Goal: Task Accomplishment & Management: Manage account settings

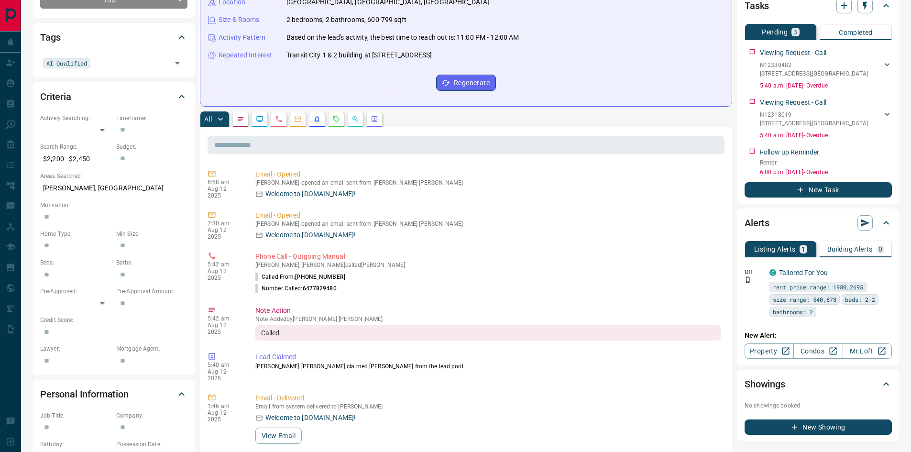
scroll to position [191, 0]
click at [886, 150] on icon "button" at bounding box center [886, 149] width 1 height 5
click at [881, 162] on li "Edit" at bounding box center [871, 167] width 42 height 14
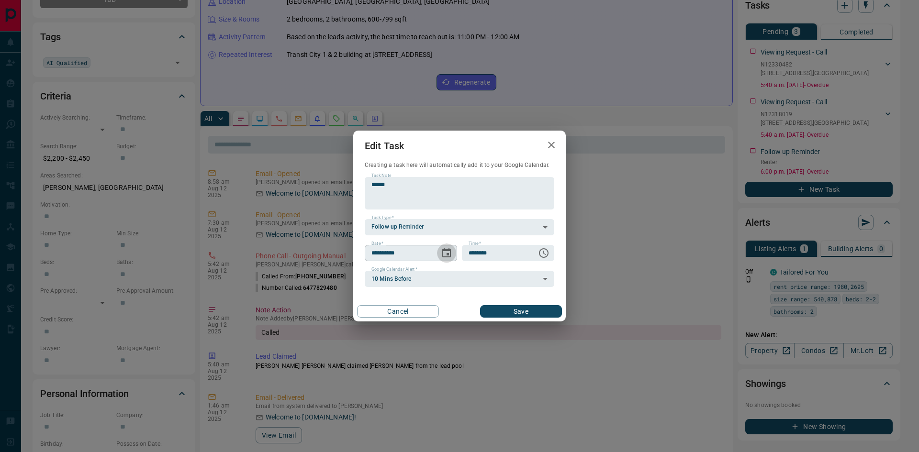
click at [449, 253] on icon "Choose date, selected date is Aug 12, 2025" at bounding box center [446, 252] width 11 height 11
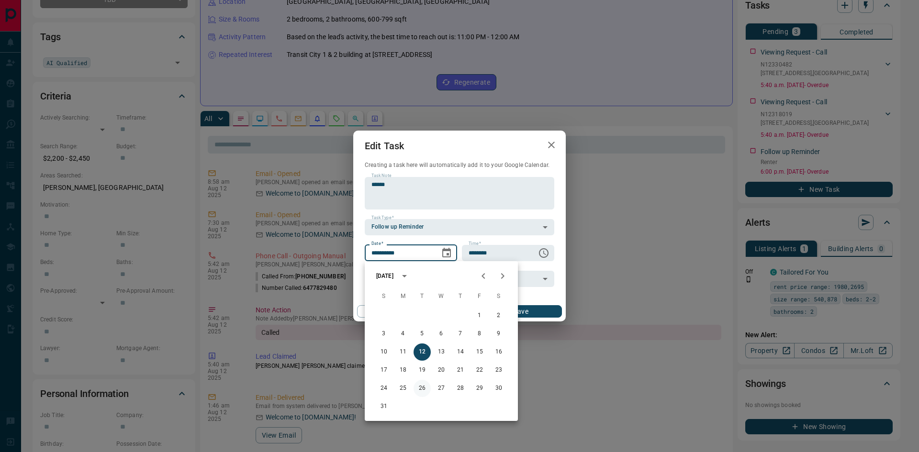
click at [423, 392] on button "26" at bounding box center [421, 388] width 17 height 17
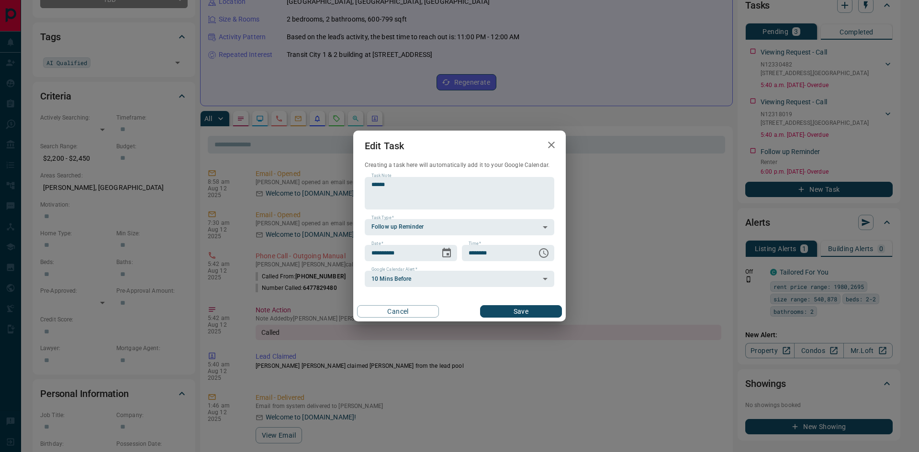
type input "**********"
click at [535, 315] on button "Save" at bounding box center [521, 311] width 82 height 12
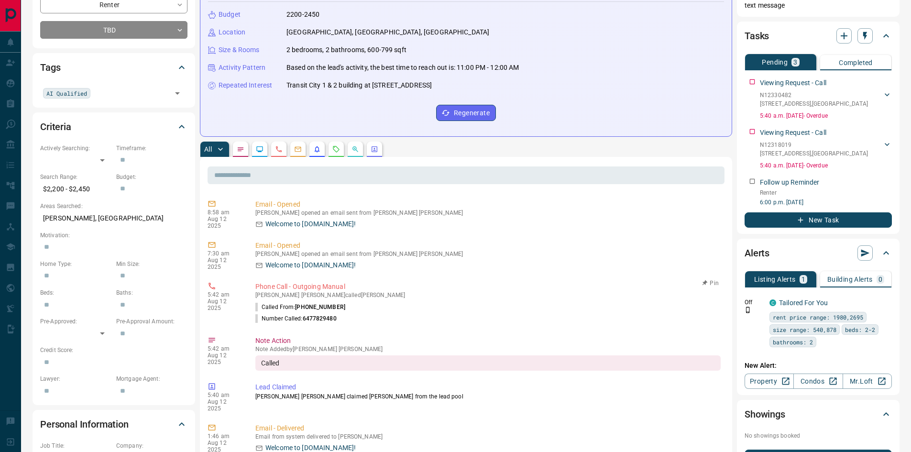
scroll to position [144, 0]
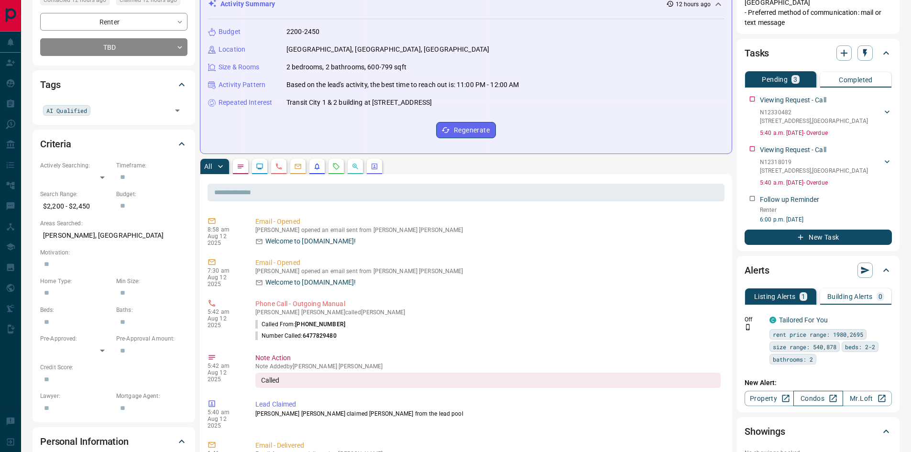
click at [804, 397] on link "Condos" at bounding box center [818, 398] width 49 height 15
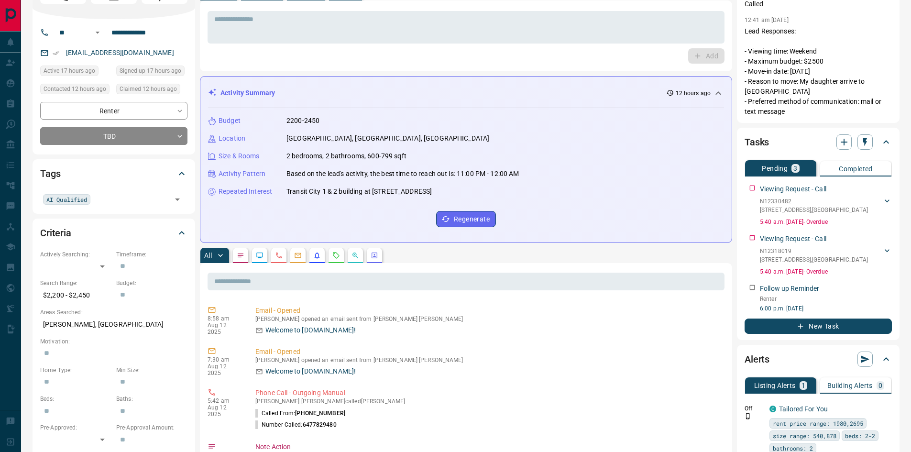
scroll to position [0, 0]
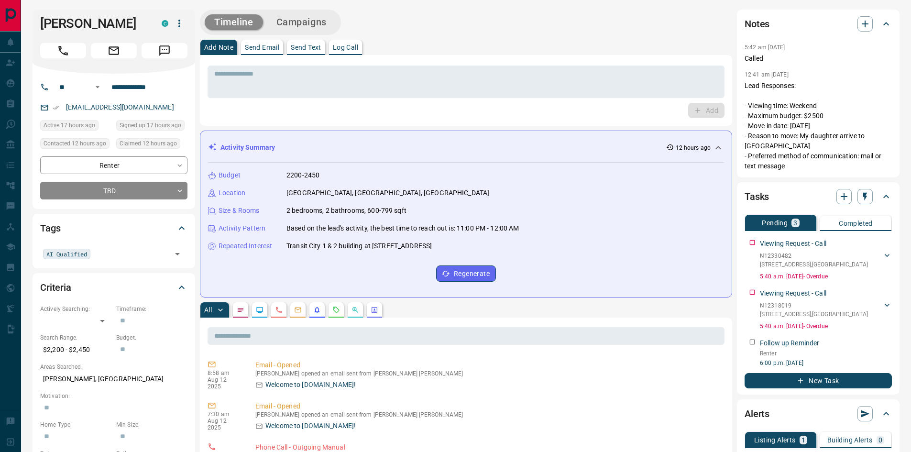
click at [206, 165] on div "Activity Summary 12 hours ago Budget 2200-2450 Location [GEOGRAPHIC_DATA], [GEO…" at bounding box center [466, 214] width 532 height 167
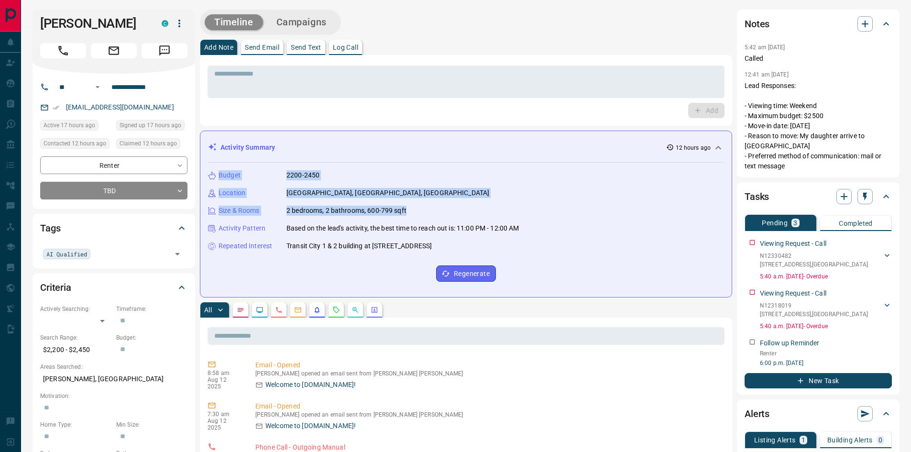
drag, startPoint x: 219, startPoint y: 174, endPoint x: 422, endPoint y: 214, distance: 206.9
click at [422, 214] on div "Budget 2200-2450 Location [GEOGRAPHIC_DATA], [GEOGRAPHIC_DATA], [GEOGRAPHIC_DAT…" at bounding box center [466, 226] width 516 height 127
copy div "Budget 2200-2450 Location [GEOGRAPHIC_DATA], [GEOGRAPHIC_DATA], [GEOGRAPHIC_DAT…"
click at [219, 105] on div "Add" at bounding box center [466, 110] width 517 height 15
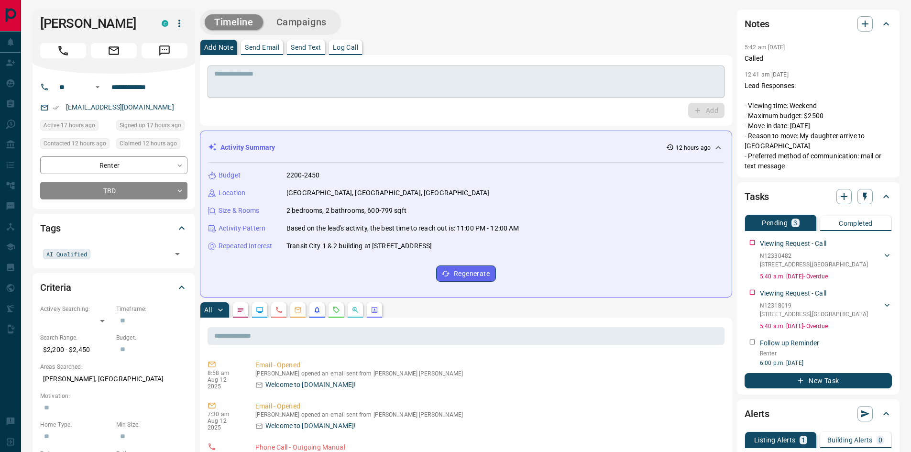
click at [310, 79] on textarea at bounding box center [466, 82] width 504 height 24
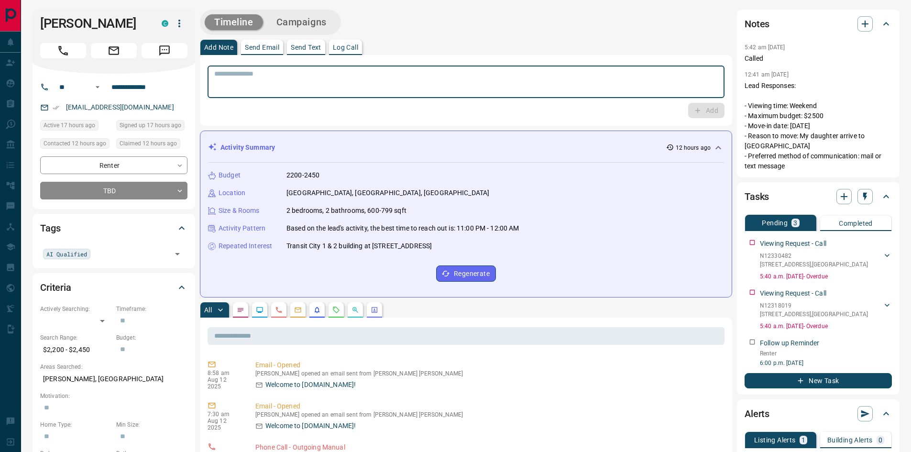
paste textarea "**********"
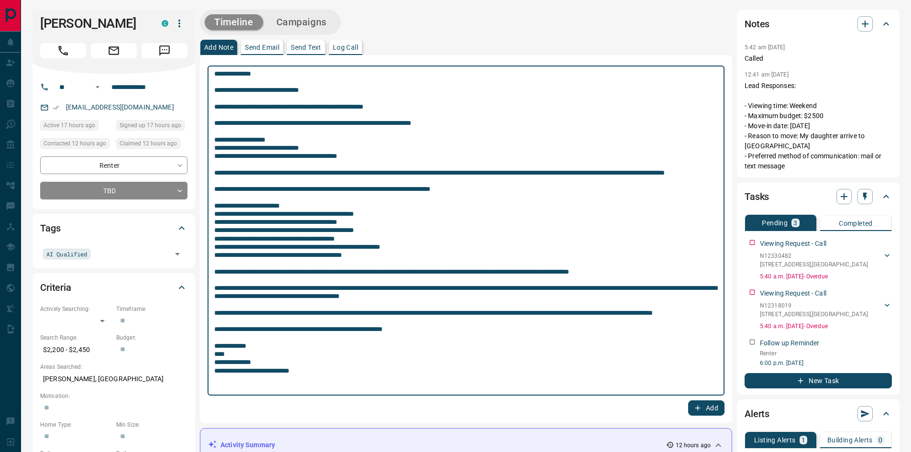
drag, startPoint x: 215, startPoint y: 171, endPoint x: 278, endPoint y: 181, distance: 64.5
click at [278, 181] on textarea at bounding box center [466, 231] width 504 height 322
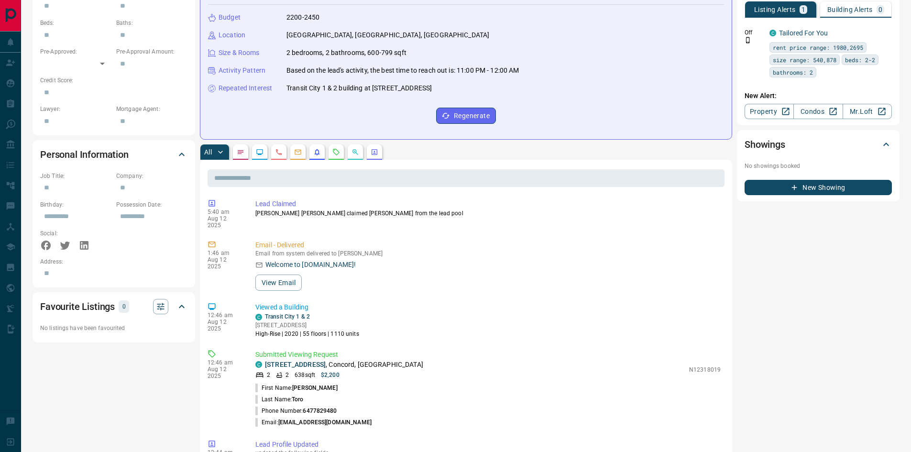
scroll to position [191, 0]
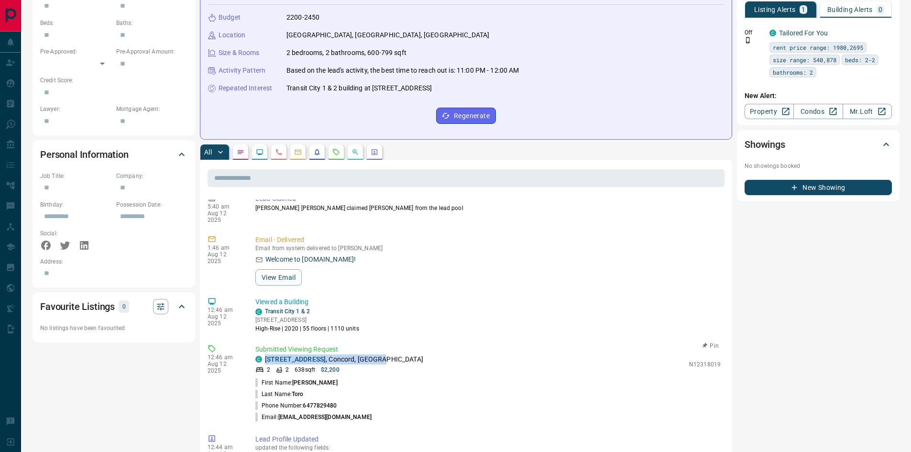
drag, startPoint x: 420, startPoint y: 352, endPoint x: 277, endPoint y: 351, distance: 143.5
click at [266, 355] on div "C [STREET_ADDRESS]" at bounding box center [469, 360] width 429 height 10
copy p "[STREET_ADDRESS]"
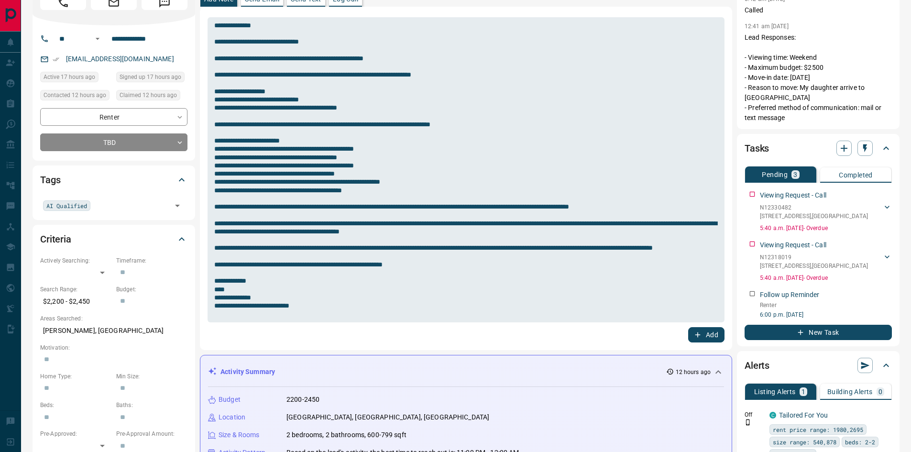
scroll to position [48, 0]
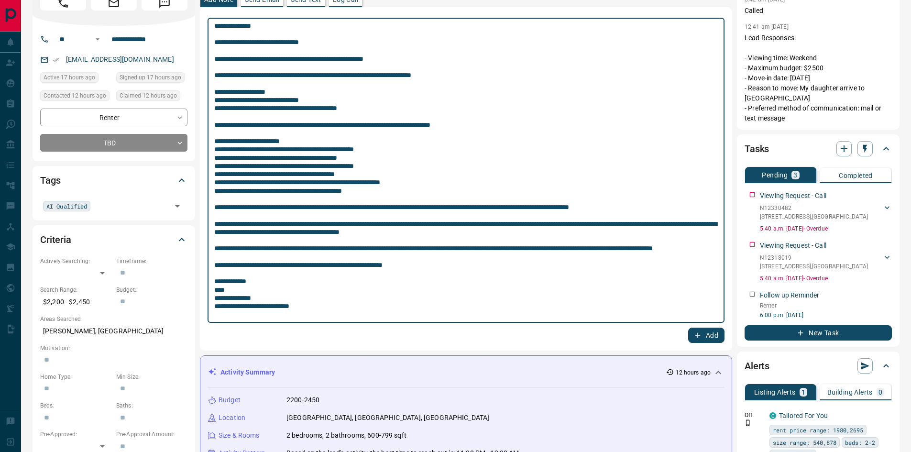
drag, startPoint x: 425, startPoint y: 209, endPoint x: 351, endPoint y: 207, distance: 74.2
click at [351, 207] on textarea at bounding box center [466, 170] width 504 height 297
paste textarea "**********"
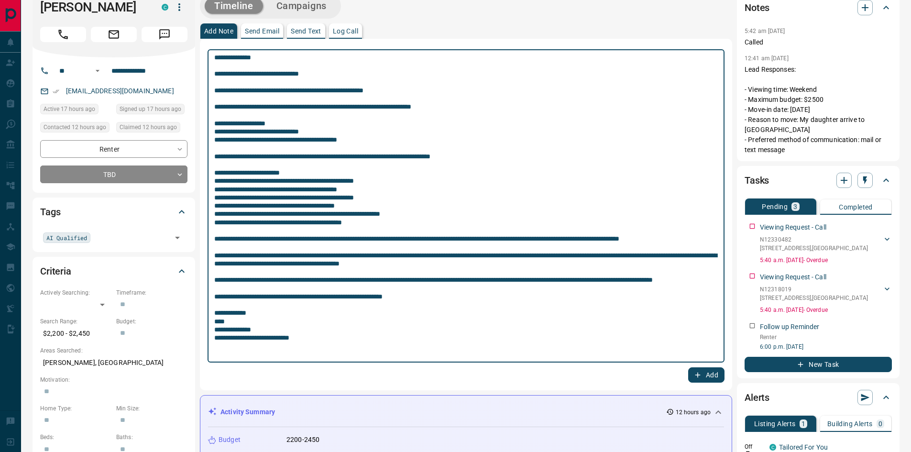
scroll to position [0, 0]
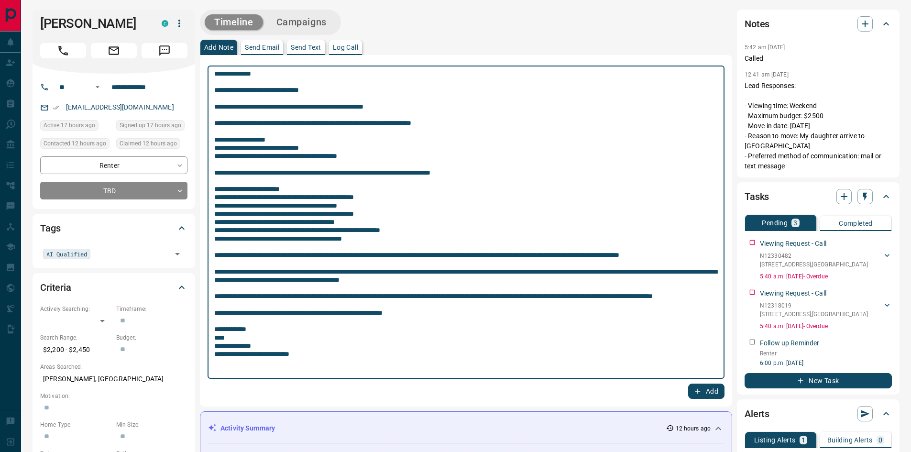
click at [238, 74] on textarea at bounding box center [466, 222] width 504 height 305
type textarea "**********"
drag, startPoint x: 215, startPoint y: 74, endPoint x: 359, endPoint y: 404, distance: 360.2
click at [359, 404] on div "* ​ Add" at bounding box center [466, 231] width 532 height 352
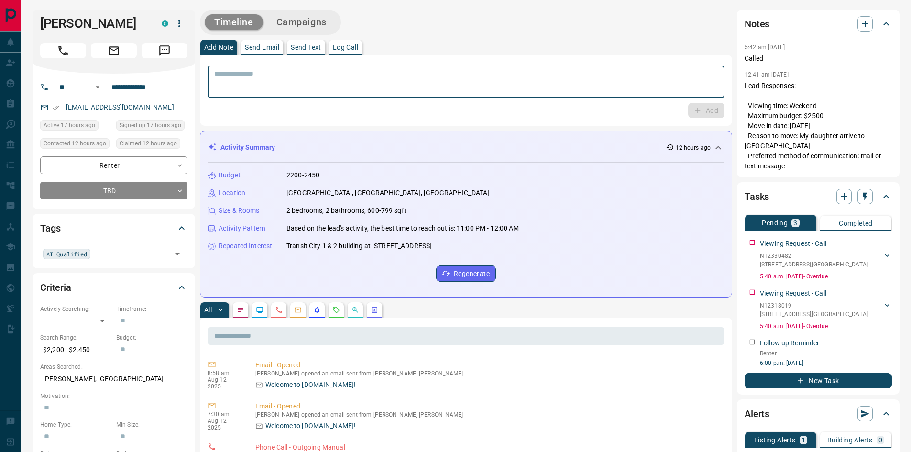
click at [306, 44] on p "Send Text" at bounding box center [306, 47] width 31 height 7
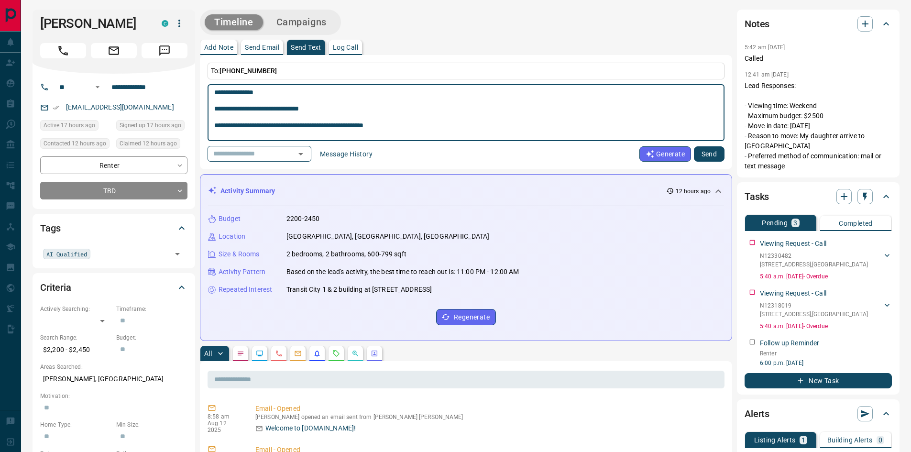
scroll to position [256, 0]
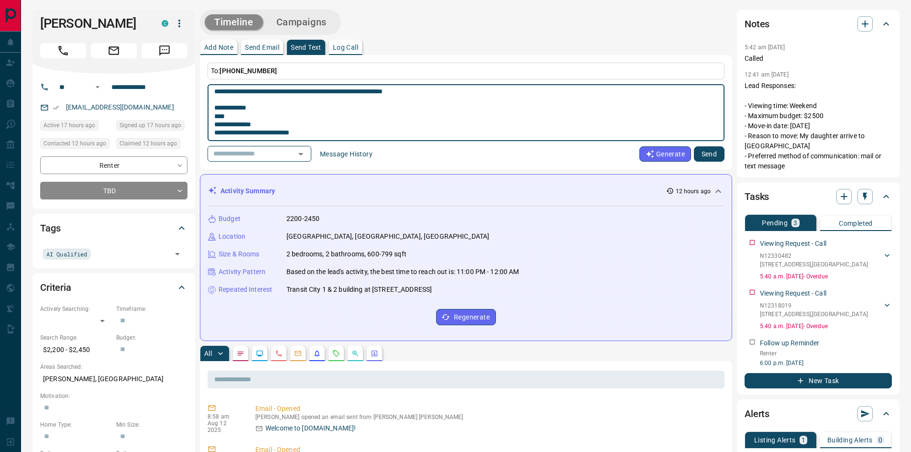
type textarea "**********"
click at [708, 153] on button "Send" at bounding box center [709, 153] width 31 height 15
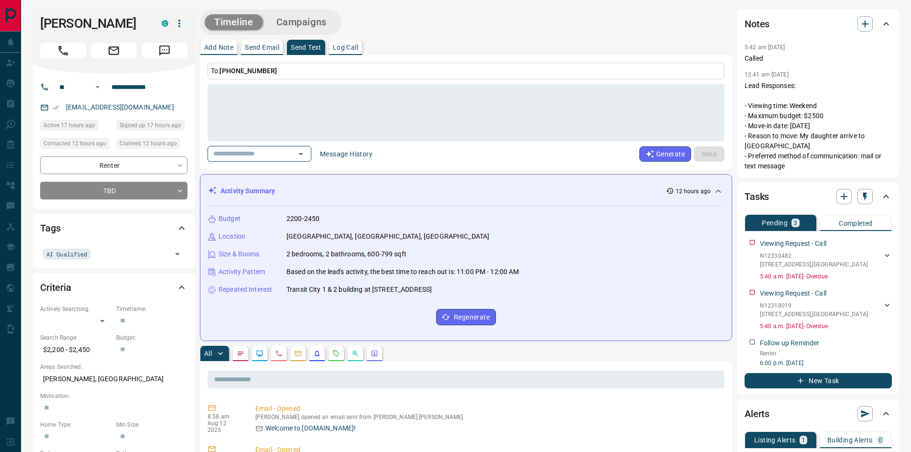
scroll to position [0, 0]
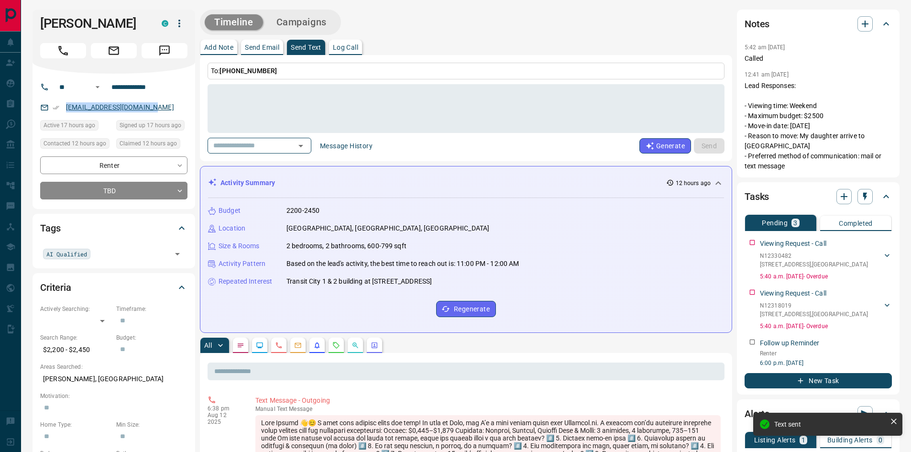
drag, startPoint x: 165, startPoint y: 108, endPoint x: 66, endPoint y: 108, distance: 99.0
click at [66, 108] on div "[EMAIL_ADDRESS][DOMAIN_NAME]" at bounding box center [113, 108] width 147 height 16
copy link "[EMAIL_ADDRESS][DOMAIN_NAME]"
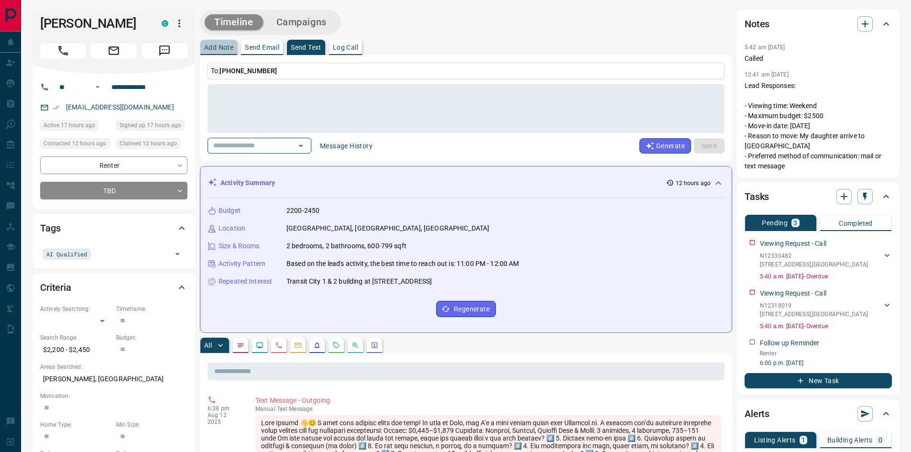
drag, startPoint x: 236, startPoint y: 102, endPoint x: 215, endPoint y: 50, distance: 55.6
click at [215, 50] on p "Add Note" at bounding box center [218, 47] width 29 height 7
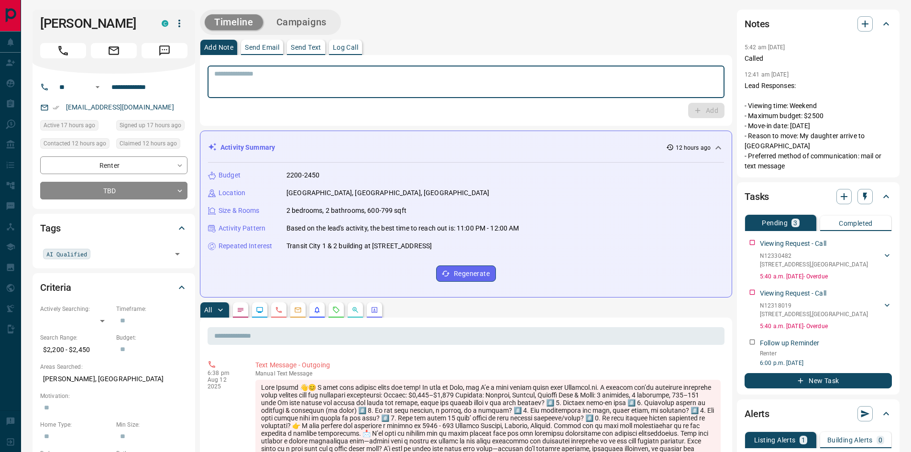
paste textarea "**********"
type textarea "**********"
click at [710, 111] on button "Add" at bounding box center [706, 110] width 36 height 15
